Goal: Task Accomplishment & Management: Manage account settings

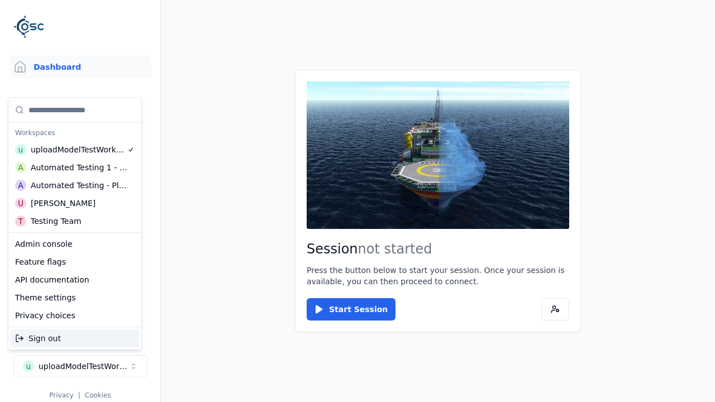
click at [72, 185] on div "Automated Testing - Playwright" at bounding box center [79, 185] width 97 height 11
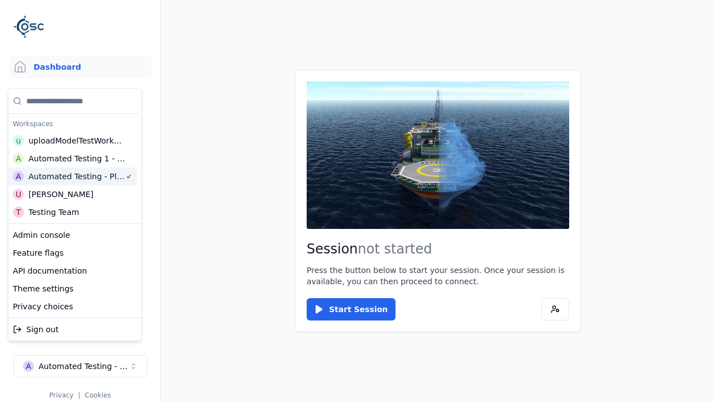
scroll to position [9, 0]
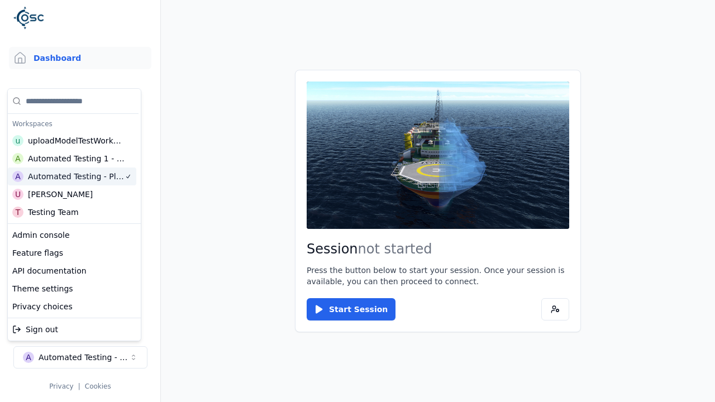
click at [230, 221] on html "Support Dashboard Assets 3D Models Scenes Datasets Recordings Support Documenta…" at bounding box center [357, 201] width 715 height 402
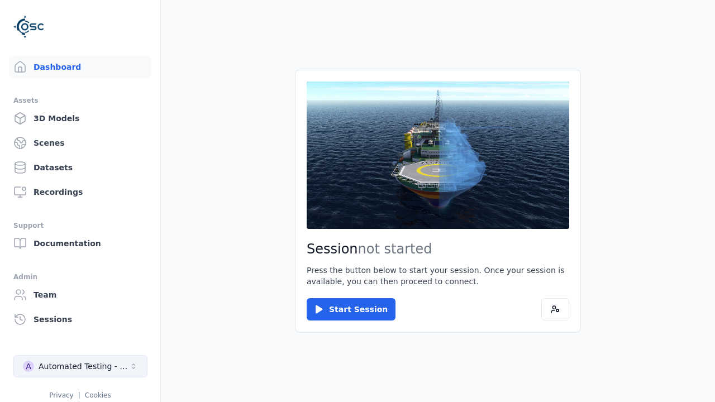
click at [80, 361] on div "Automated Testing - Playwright" at bounding box center [84, 366] width 91 height 11
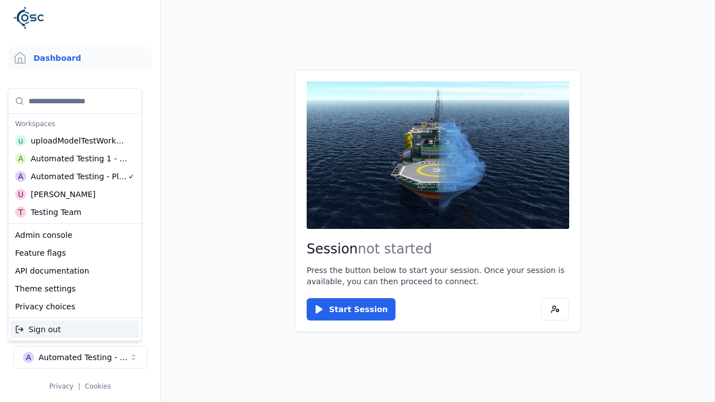
click at [229, 222] on html "Support Dashboard Assets 3D Models Scenes Datasets Recordings Support Documenta…" at bounding box center [357, 201] width 715 height 402
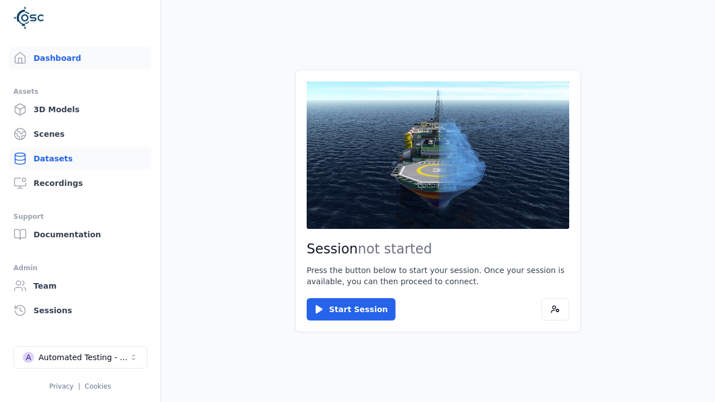
click at [75, 159] on link "Datasets" at bounding box center [80, 159] width 143 height 22
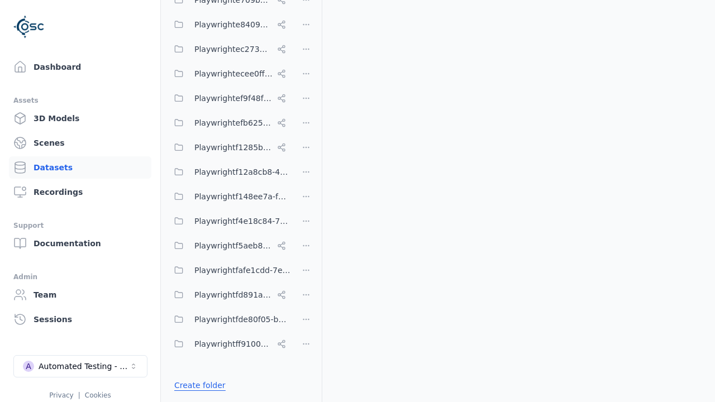
click at [197, 385] on link "Create folder" at bounding box center [199, 385] width 51 height 11
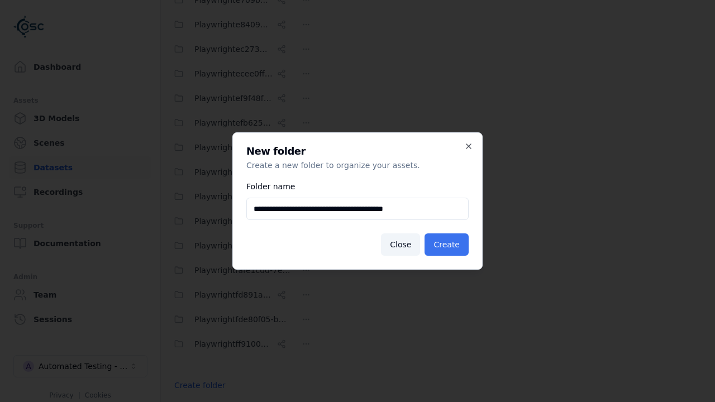
type input "**********"
click at [448, 245] on button "Create" at bounding box center [447, 245] width 44 height 22
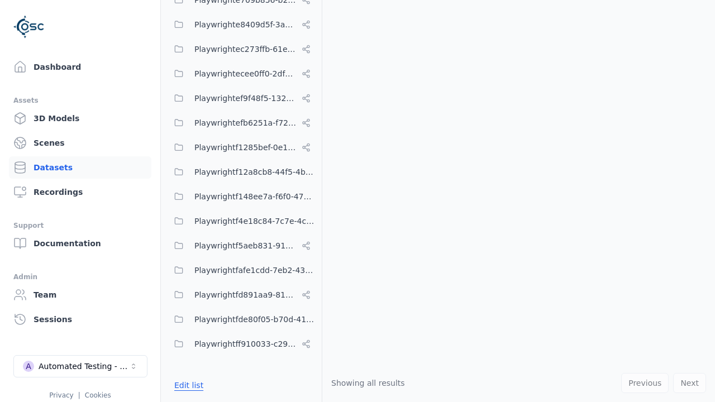
click at [187, 385] on button "Edit list" at bounding box center [189, 386] width 42 height 20
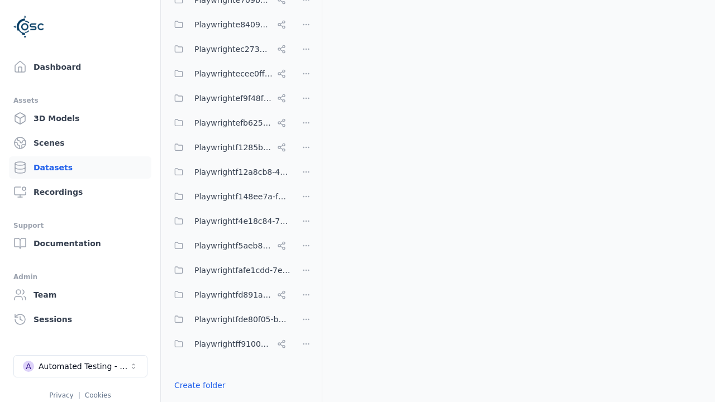
click at [306, 201] on html "Support Dashboard Assets 3D Models Scenes Datasets Recordings Support Documenta…" at bounding box center [357, 201] width 715 height 402
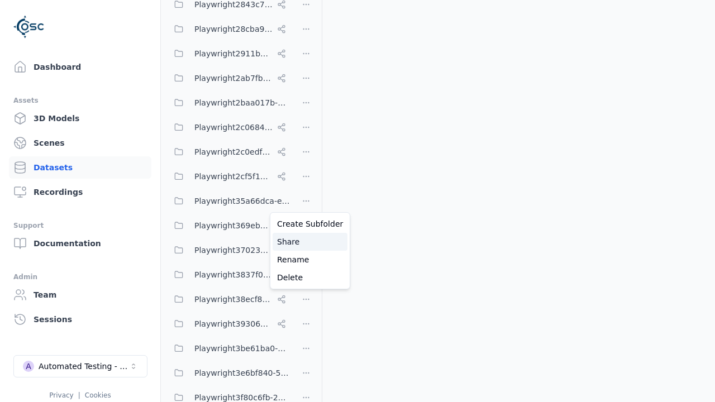
click at [306, 241] on div "Share" at bounding box center [310, 242] width 75 height 18
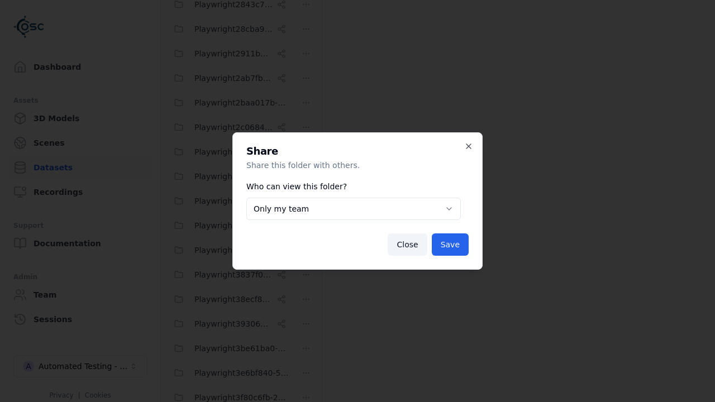
click at [353, 209] on button "Only my team" at bounding box center [353, 209] width 215 height 22
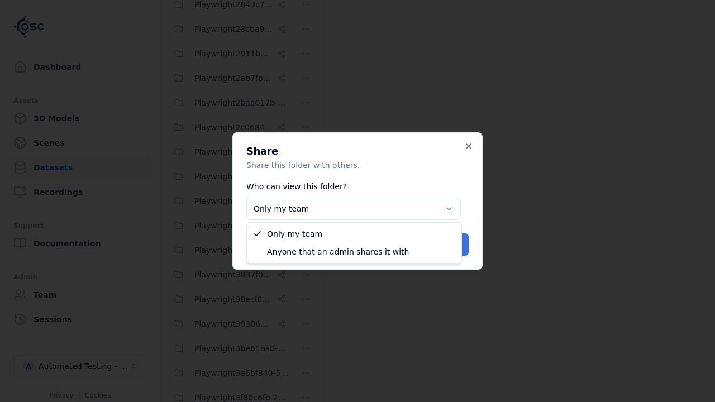
select select "****"
click at [452, 245] on button "Save" at bounding box center [450, 245] width 37 height 22
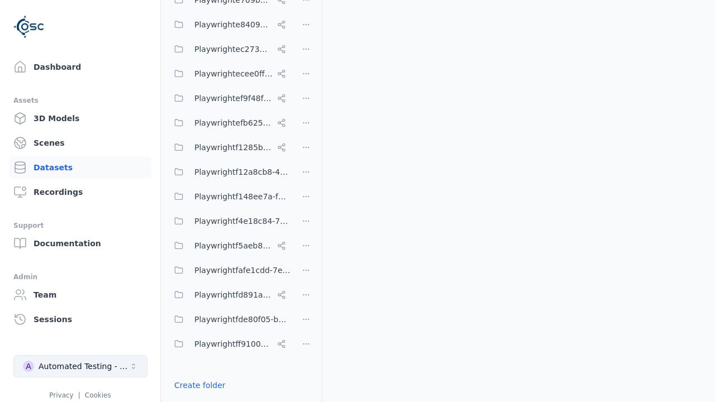
click at [80, 367] on div "Automated Testing - Playwright" at bounding box center [84, 366] width 91 height 11
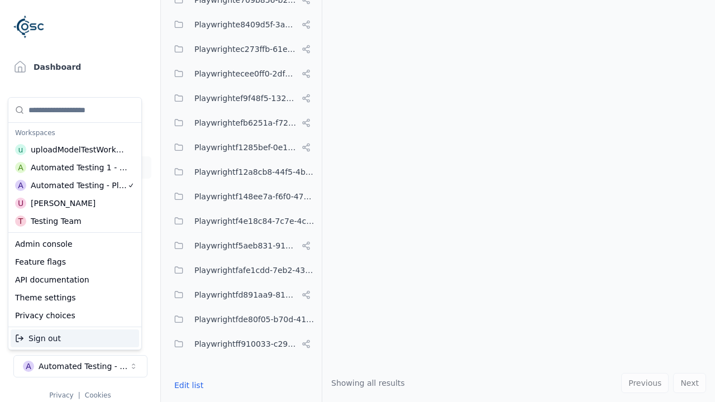
click at [72, 167] on div "Automated Testing 1 - Playwright" at bounding box center [79, 167] width 97 height 11
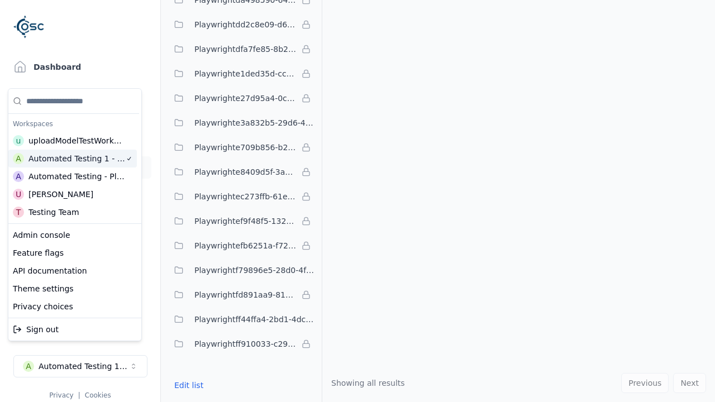
scroll to position [9, 0]
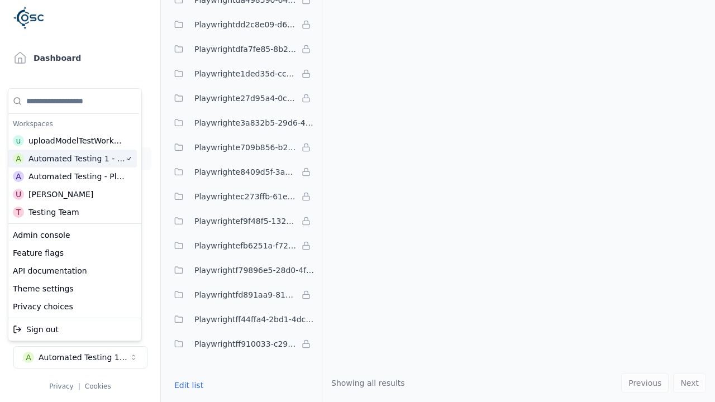
click at [392, 219] on html "Support Dashboard Assets 3D Models Scenes Datasets Recordings Support Documenta…" at bounding box center [357, 201] width 715 height 402
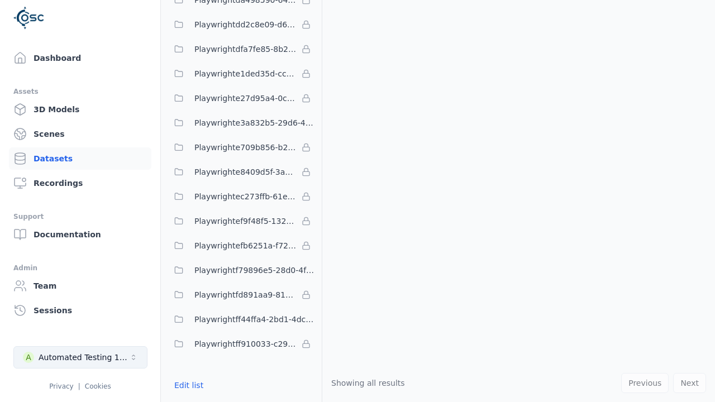
click at [80, 358] on div "Automated Testing 1 - Playwright" at bounding box center [84, 357] width 91 height 11
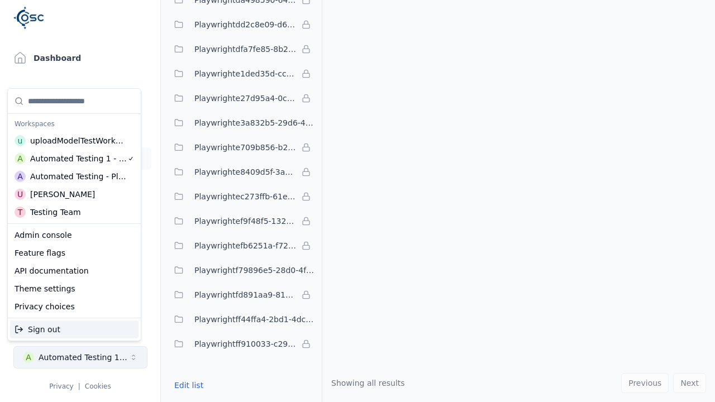
scroll to position [0, 0]
click at [392, 219] on html "Support Dashboard Assets 3D Models Scenes Datasets Recordings Support Documenta…" at bounding box center [357, 201] width 715 height 402
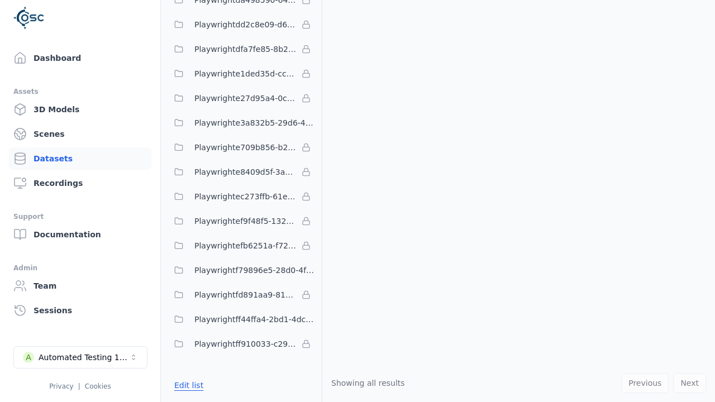
click at [187, 385] on button "Edit list" at bounding box center [189, 386] width 42 height 20
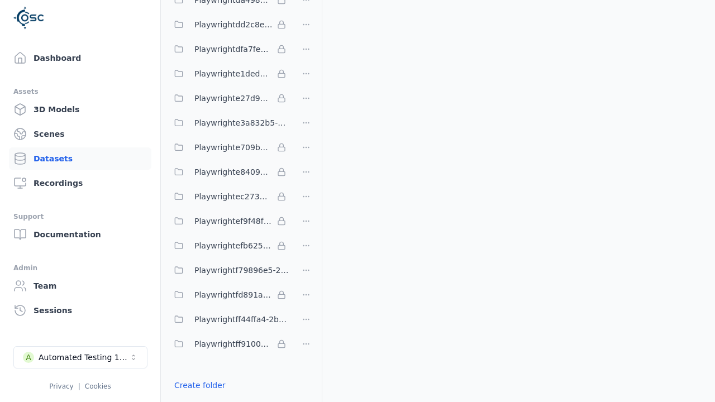
click at [226, 400] on link "Import shared folder (legacy)" at bounding box center [231, 405] width 115 height 11
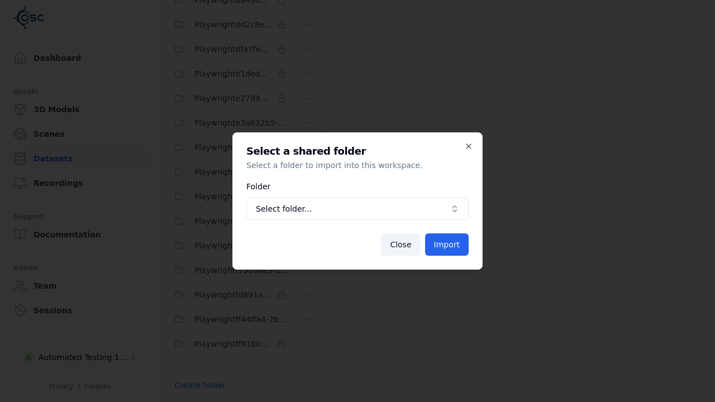
scroll to position [3157, 0]
click at [358, 209] on span "Select folder..." at bounding box center [351, 208] width 190 height 11
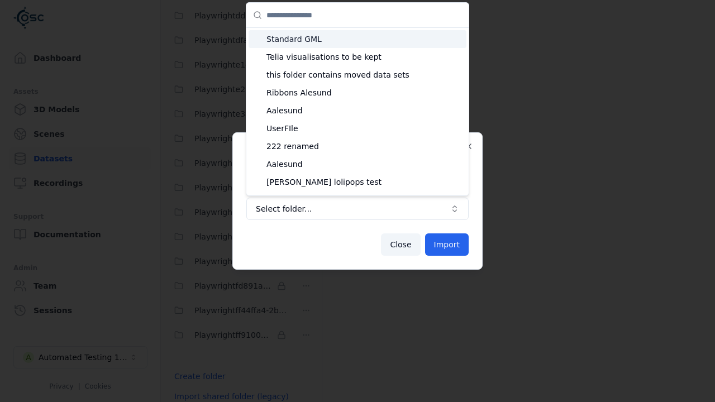
click at [359, 284] on span "Playwright35a66dca-e5fc-4c17-95eb-9268f56bbcf7" at bounding box center [365, 289] width 196 height 11
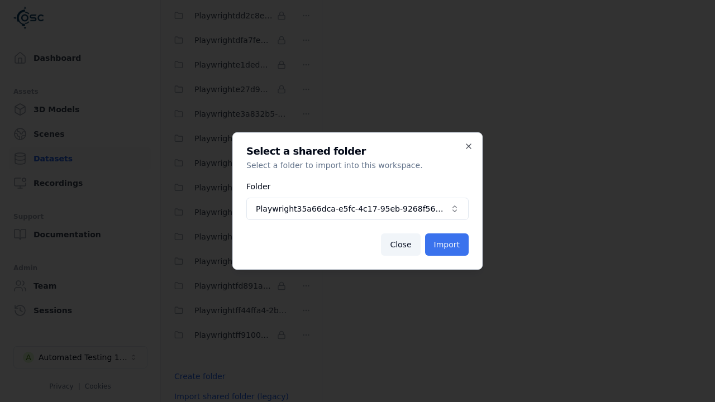
click at [448, 245] on button "Import" at bounding box center [447, 245] width 44 height 22
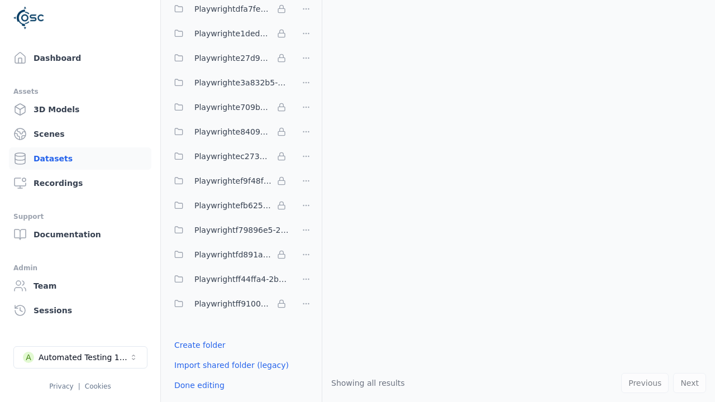
click at [306, 201] on html "Support Dashboard Assets 3D Models Scenes Datasets Recordings Support Documenta…" at bounding box center [357, 201] width 715 height 402
click at [358, 201] on html "Support Dashboard Assets 3D Models Scenes Datasets Recordings Support Documenta…" at bounding box center [357, 201] width 715 height 402
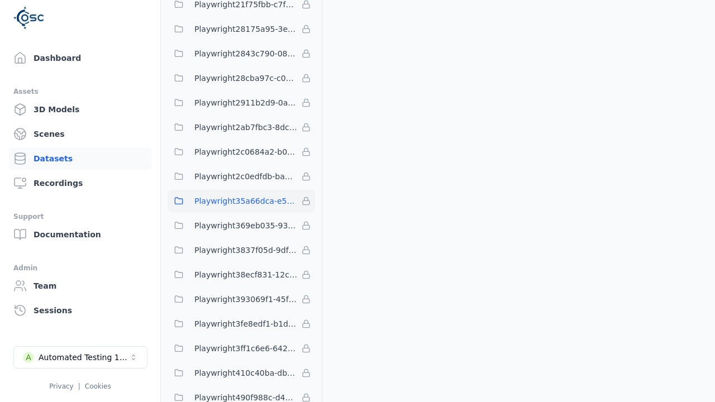
click at [80, 358] on div "Automated Testing 1 - Playwright" at bounding box center [84, 357] width 91 height 11
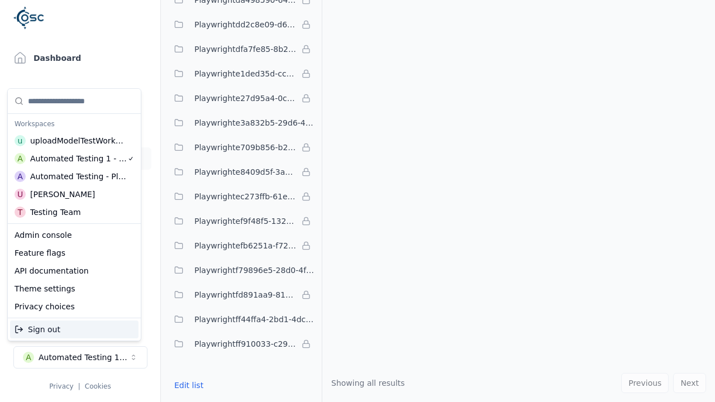
click at [72, 176] on div "Automated Testing - Playwright" at bounding box center [78, 176] width 97 height 11
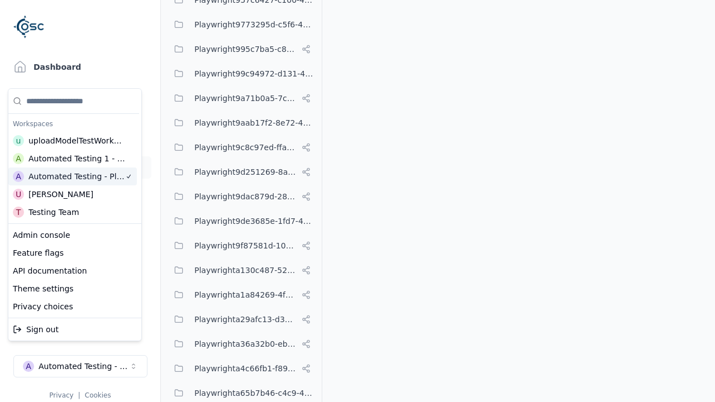
scroll to position [0, 0]
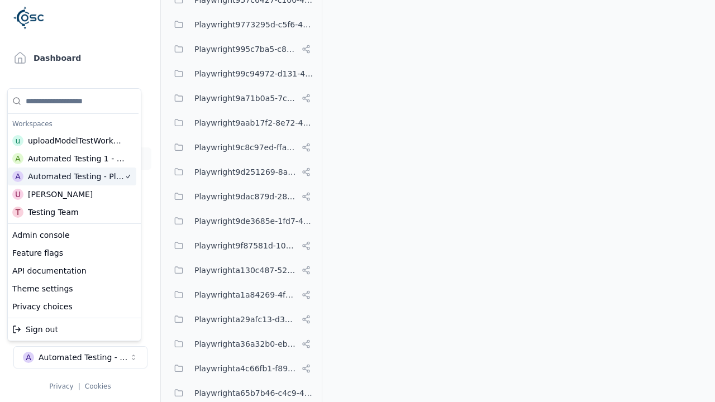
click at [393, 221] on html "Support Dashboard Assets 3D Models Scenes Datasets Recordings Support Documenta…" at bounding box center [357, 201] width 715 height 402
click at [80, 363] on div "Automated Testing - Playwright" at bounding box center [84, 357] width 91 height 11
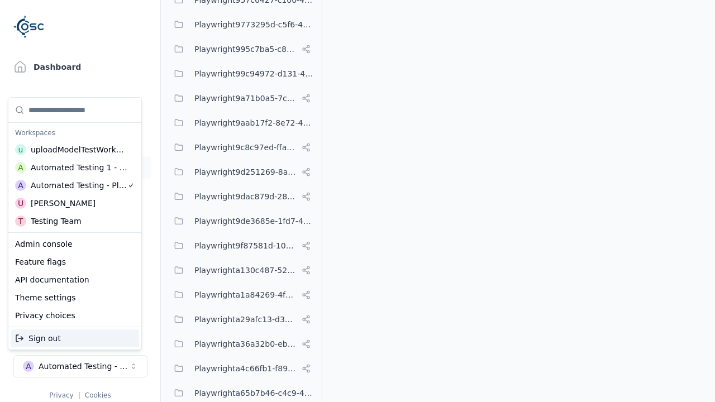
drag, startPoint x: 80, startPoint y: 367, endPoint x: 394, endPoint y: 221, distance: 345.8
click at [394, 221] on html "Support Dashboard Assets 3D Models Scenes Datasets Recordings Support Documenta…" at bounding box center [357, 201] width 715 height 402
